Goal: Task Accomplishment & Management: Manage account settings

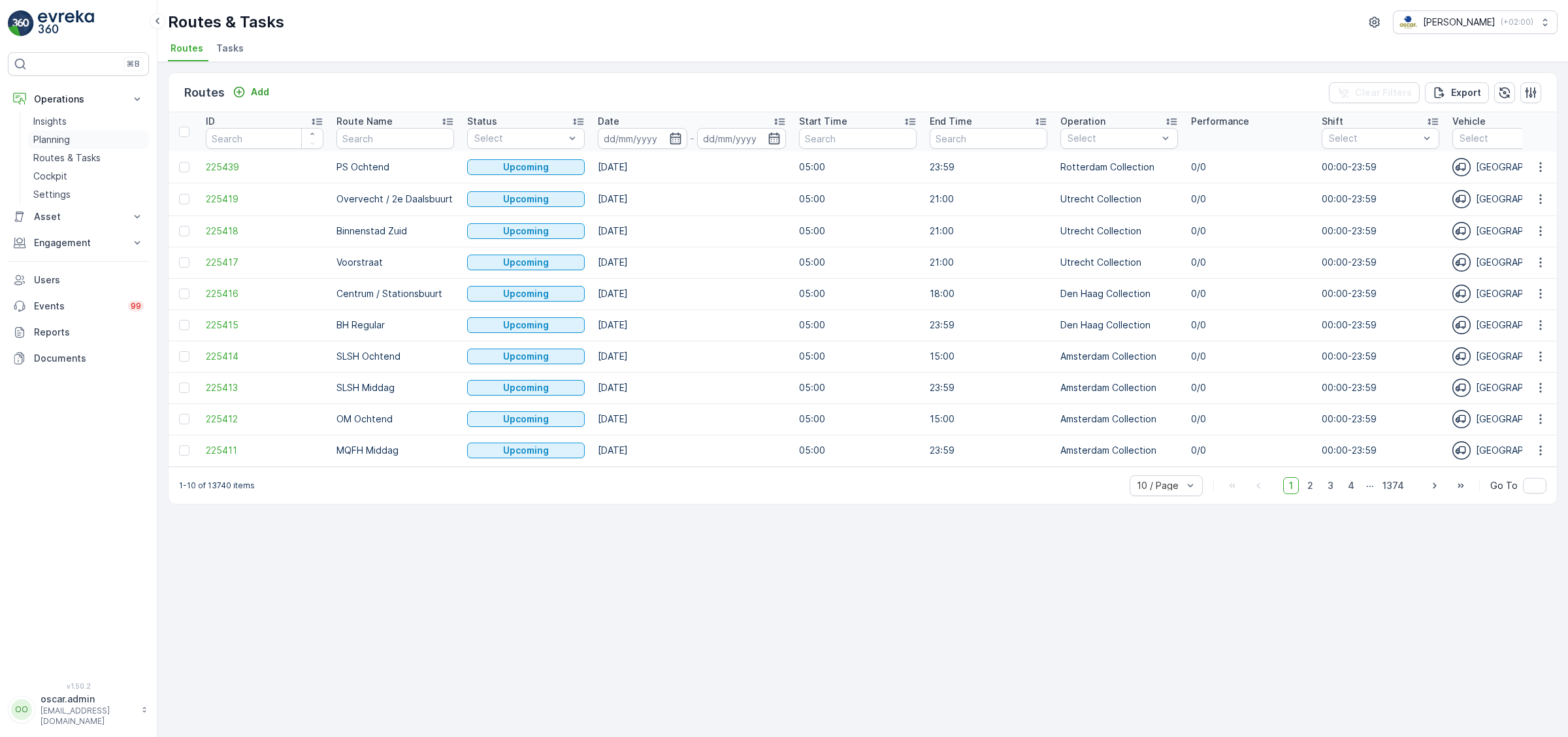
click at [57, 137] on p "Planning" at bounding box center [51, 139] width 36 height 13
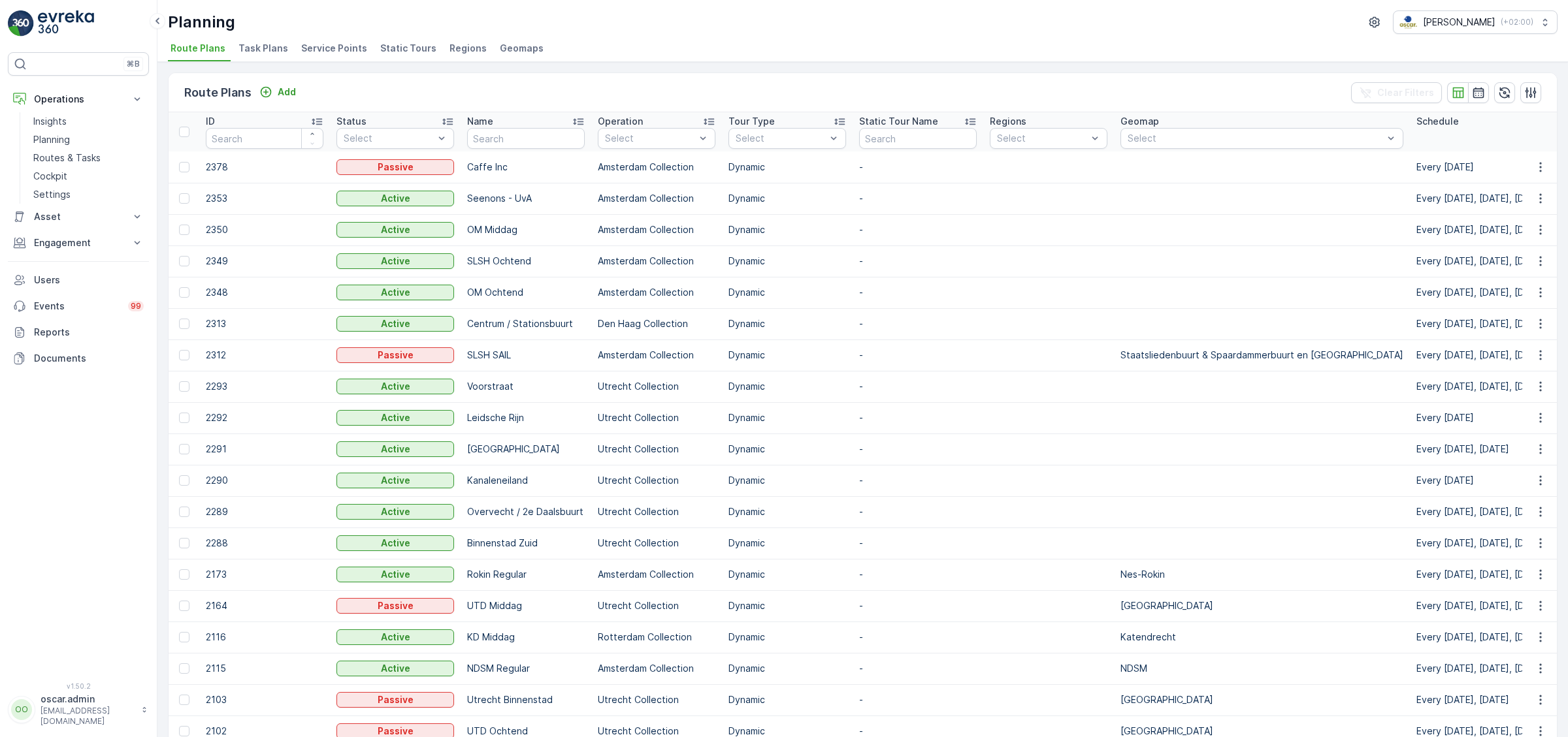
click at [318, 51] on span "Service Points" at bounding box center [334, 48] width 66 height 13
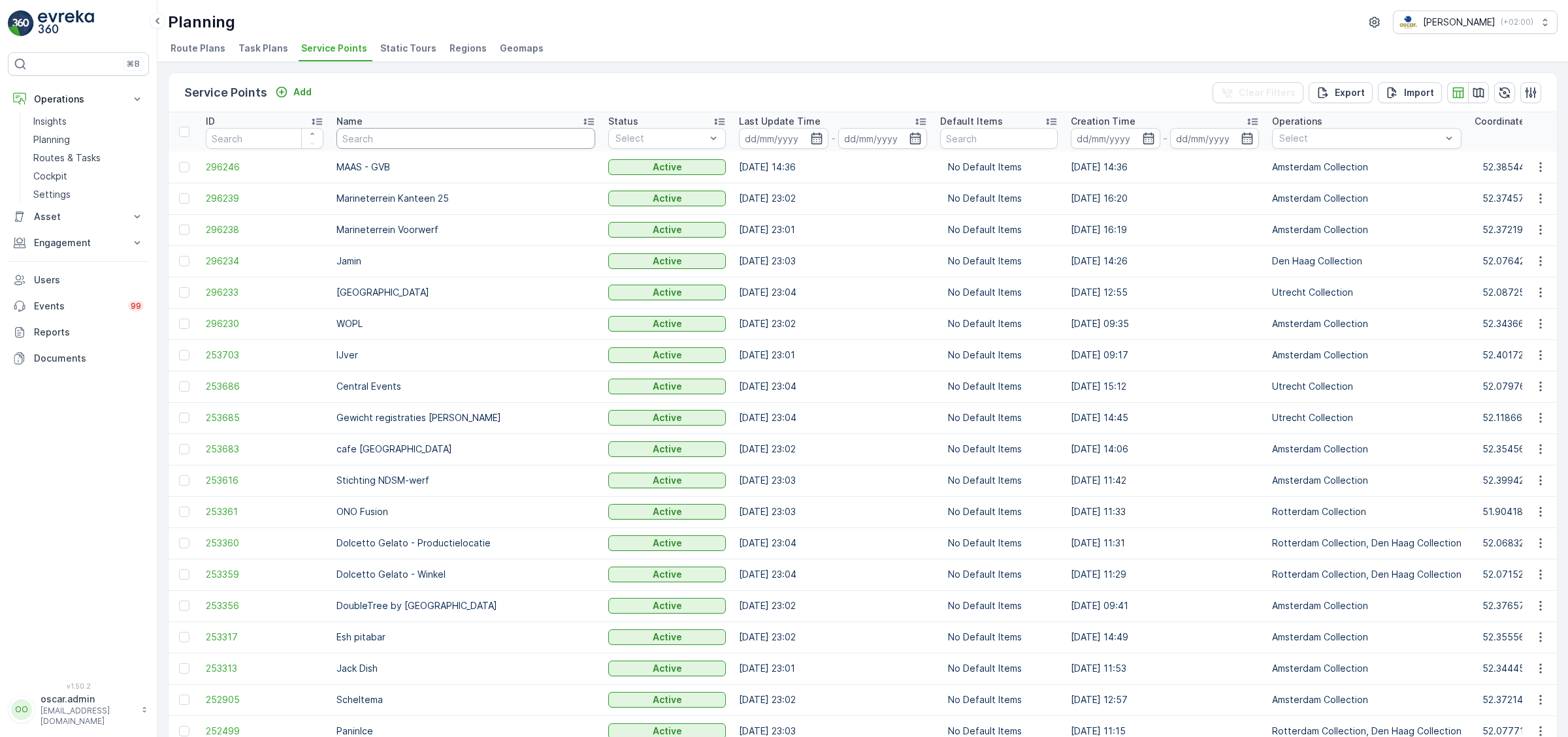
click at [419, 145] on input "text" at bounding box center [465, 138] width 258 height 21
type input "ekko"
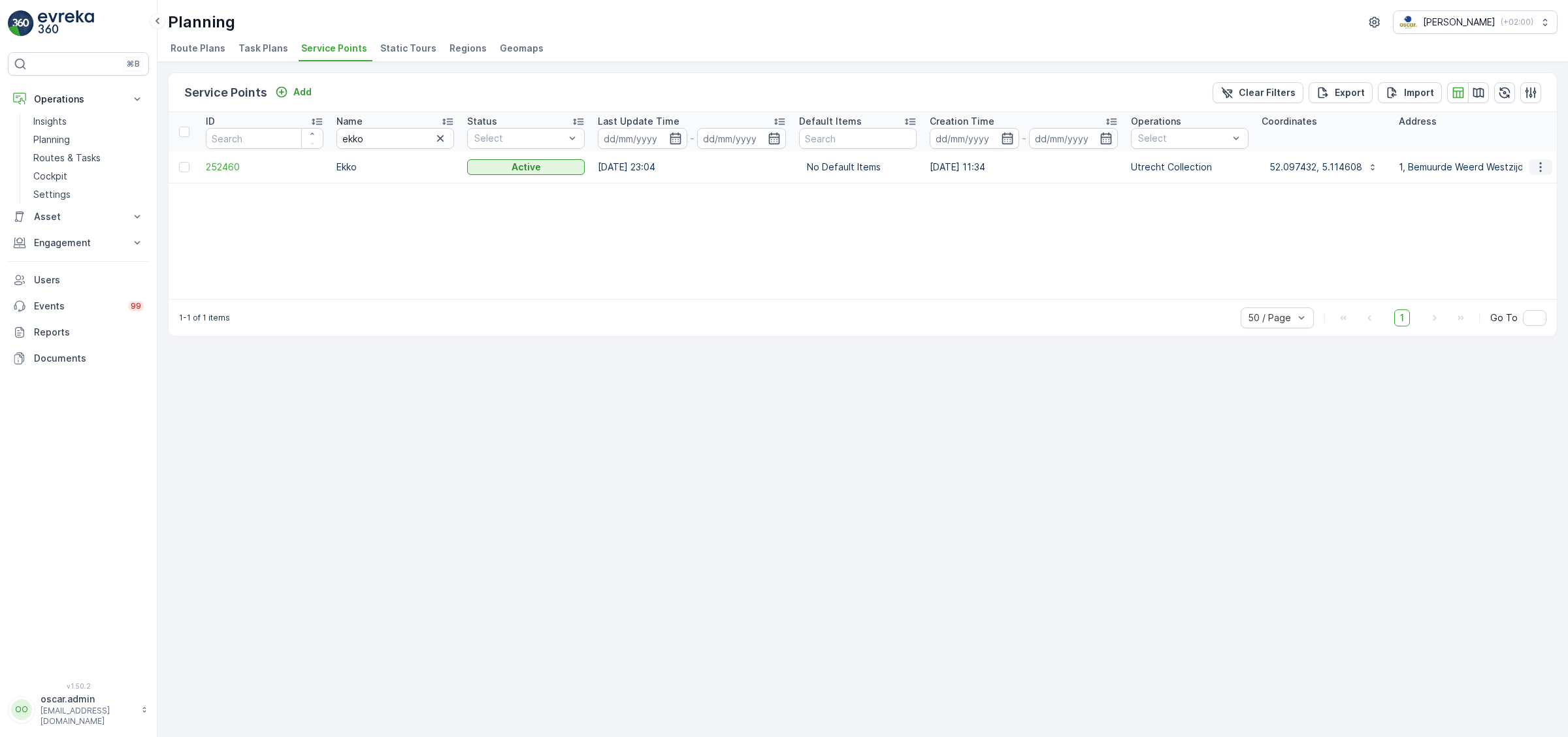
click at [1536, 163] on icon "button" at bounding box center [1539, 166] width 13 height 13
click at [1506, 198] on span "Edit Service Point" at bounding box center [1502, 203] width 79 height 13
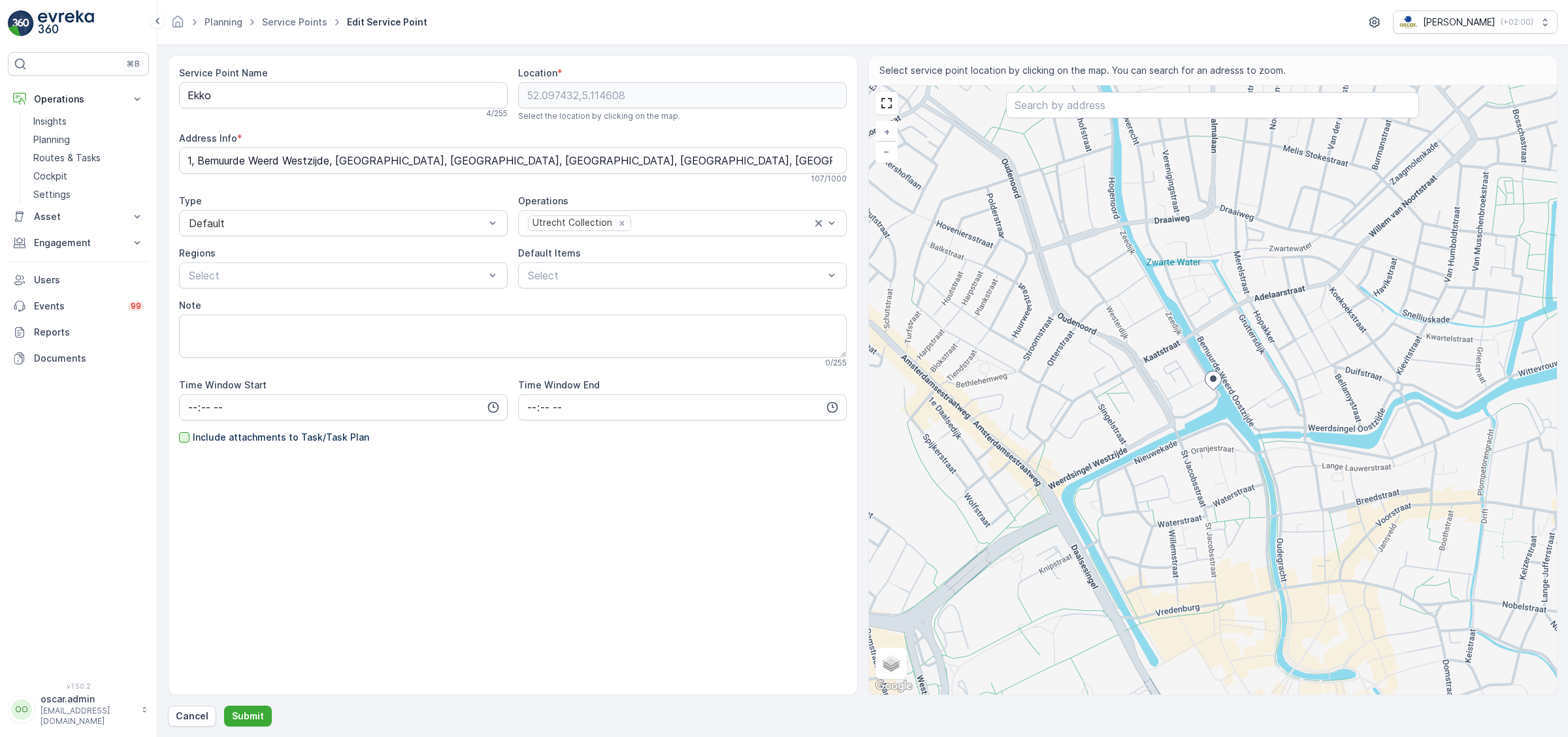
click at [185, 440] on div at bounding box center [184, 437] width 10 height 10
click at [179, 431] on input "Include attachments to Task/Task Plan" at bounding box center [179, 431] width 0 height 0
click at [252, 715] on p "Submit" at bounding box center [248, 716] width 32 height 13
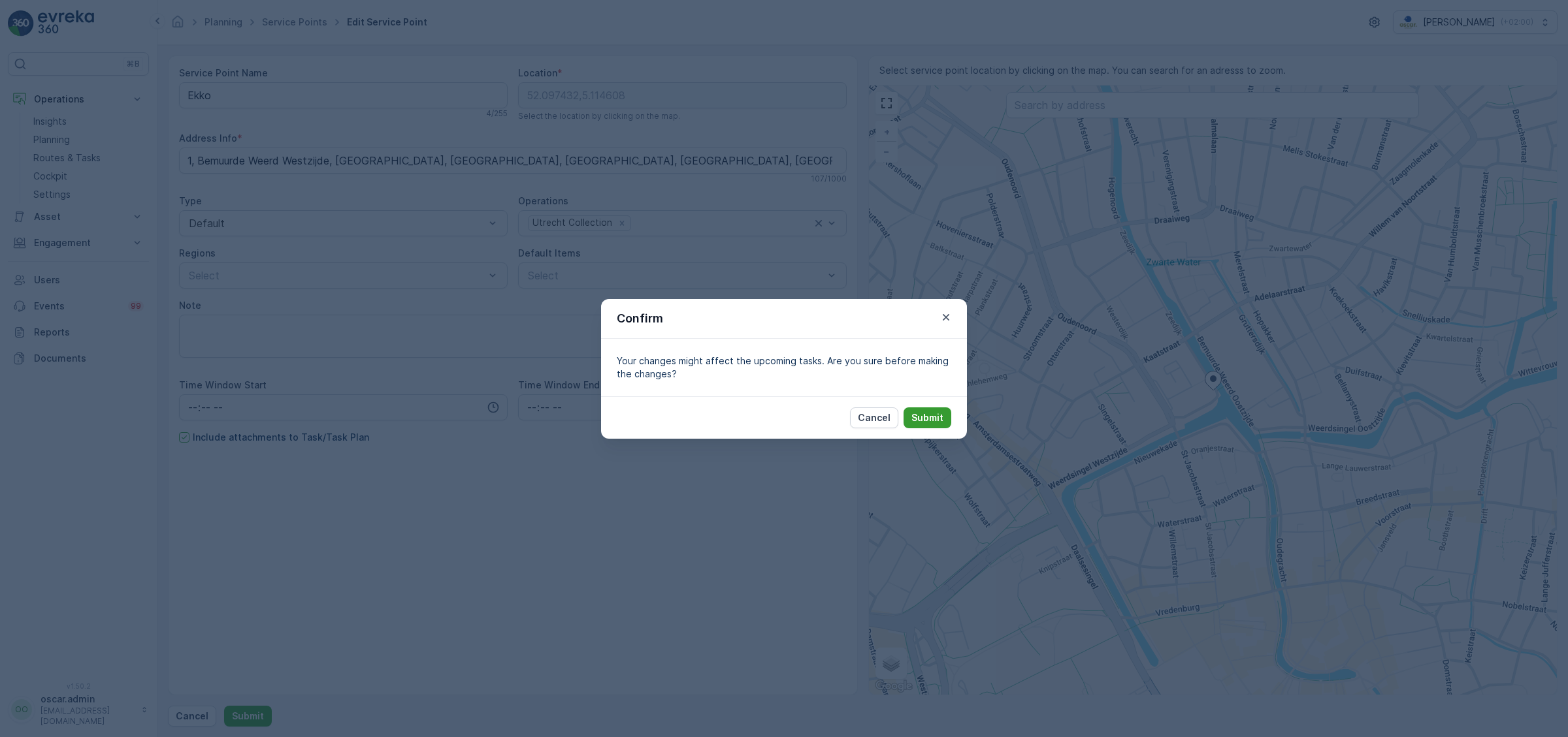
click at [921, 422] on p "Submit" at bounding box center [927, 417] width 32 height 13
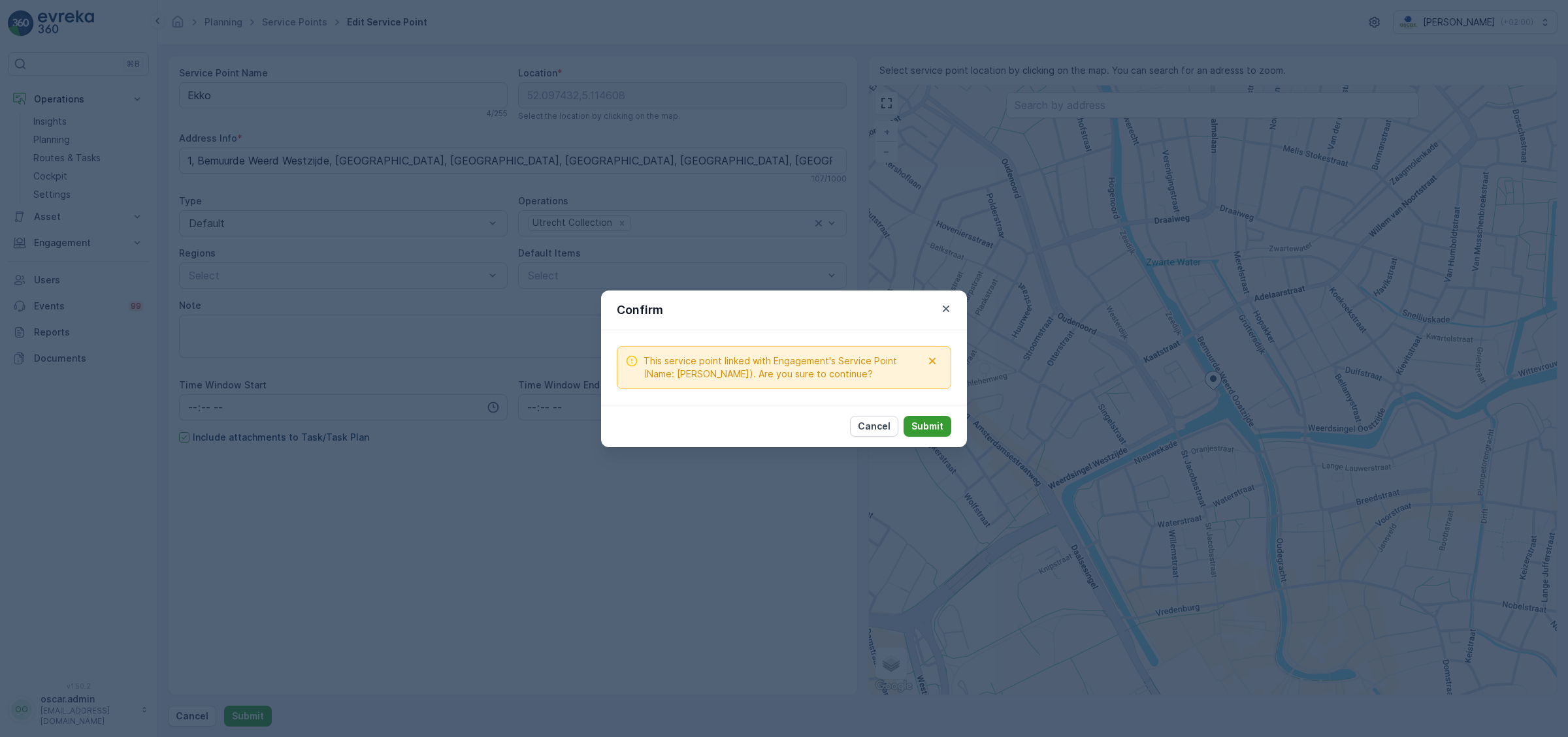
click at [949, 428] on button "Submit" at bounding box center [927, 426] width 47 height 21
